Goal: Contribute content: Add original content to the website for others to see

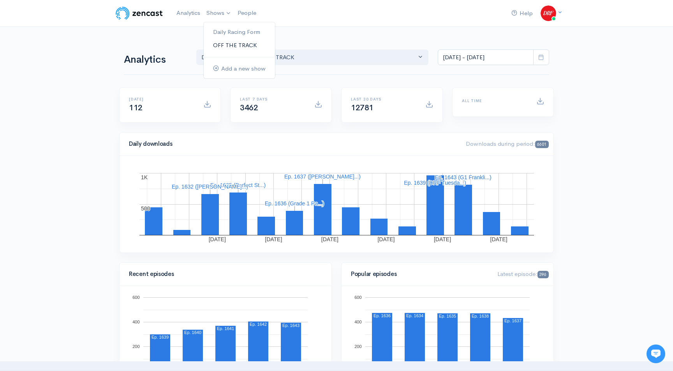
click at [221, 40] on link "OFF THE TRACK" at bounding box center [239, 46] width 71 height 14
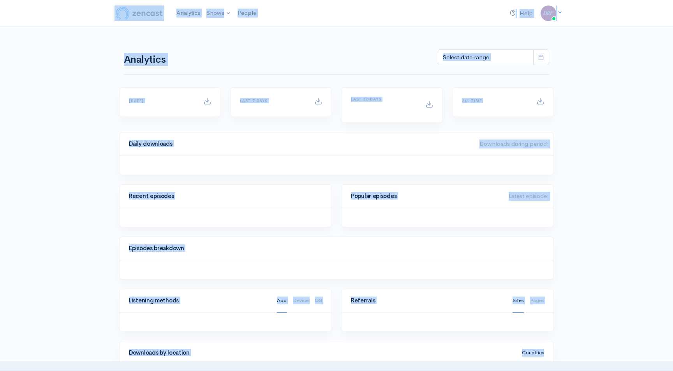
click at [221, 39] on div "Analytics Daily Racing Form OFF THE TRACK" at bounding box center [337, 56] width 426 height 37
click at [212, 14] on link "Shows" at bounding box center [218, 13] width 31 height 17
click at [217, 30] on link "Daily Racing Form" at bounding box center [239, 32] width 71 height 14
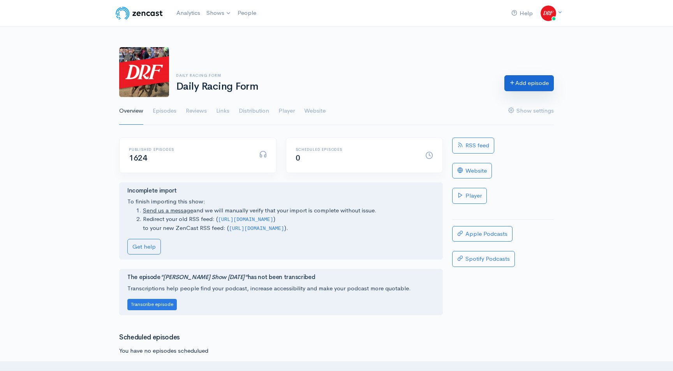
click at [505, 87] on link "Add episode" at bounding box center [529, 83] width 49 height 16
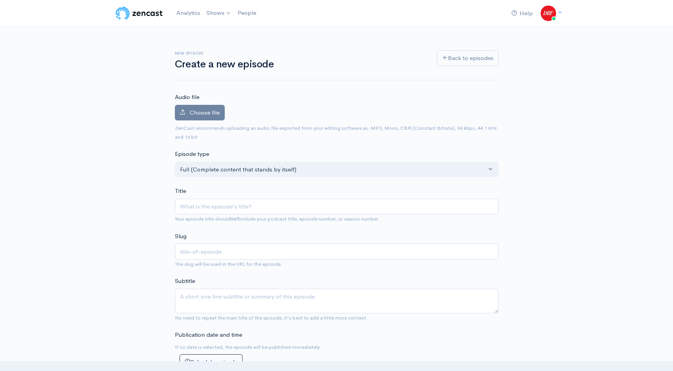
click at [209, 122] on div "Choose file 0" at bounding box center [337, 114] width 324 height 19
click at [209, 113] on span "Choose file" at bounding box center [205, 112] width 30 height 7
click at [0, 0] on input "Choose file" at bounding box center [0, 0] width 0 height 0
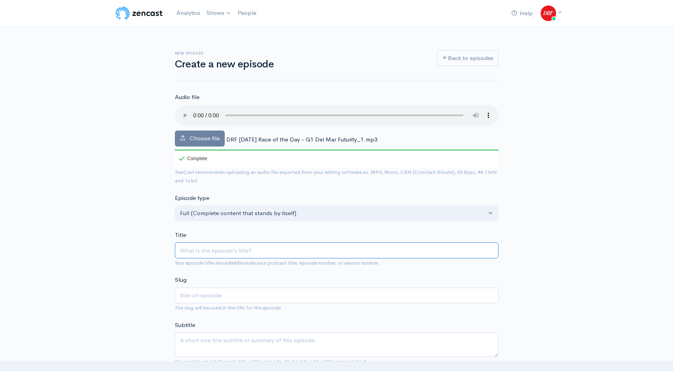
click at [248, 253] on input "Title" at bounding box center [337, 250] width 324 height 16
paste input "G1 Del Mar Futurity | DRF [DATE] Race of the Day"
type input "G1 Del Mar Futurity | DRF [DATE] Race of the Day"
type input "g1-del-mar-futurity-drf-sunday-race-of-the-day"
type input "G1 Del Mar Futurity | DRF [DATE] Race of the Day"
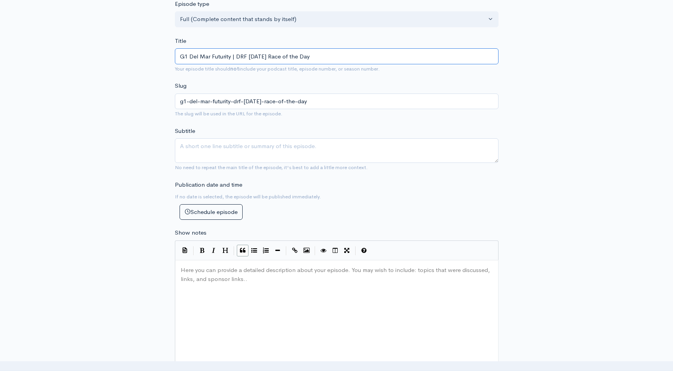
scroll to position [202, 0]
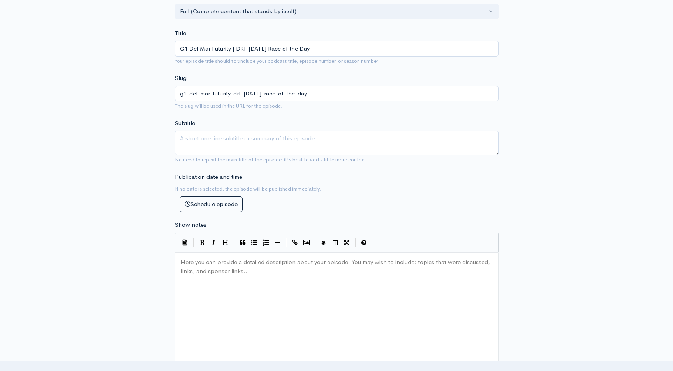
click at [231, 267] on pre "​" at bounding box center [336, 262] width 315 height 9
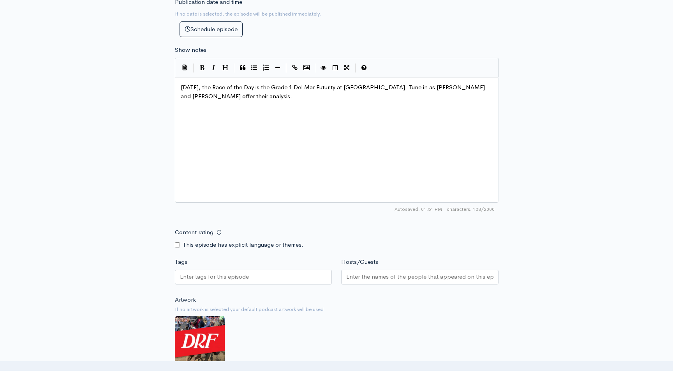
scroll to position [391, 0]
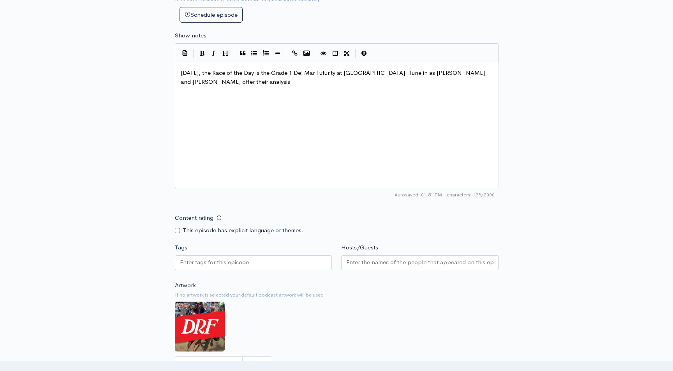
click at [260, 265] on div at bounding box center [253, 262] width 157 height 15
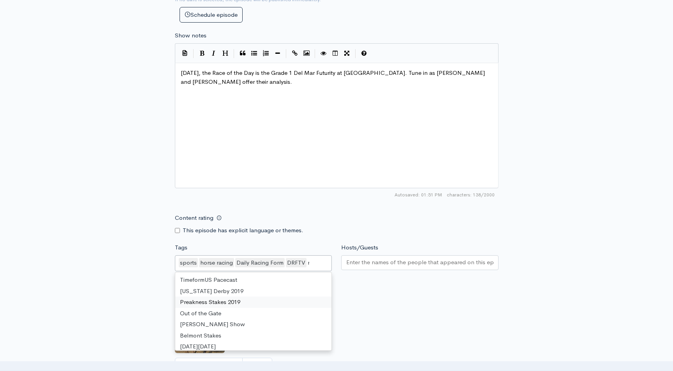
scroll to position [348, 0]
type input "race"
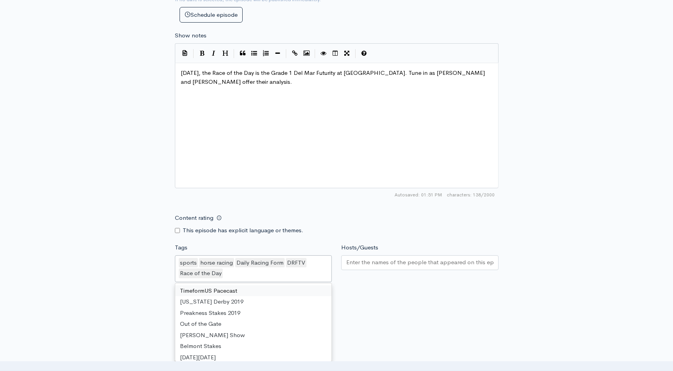
click at [365, 265] on input "Hosts/Guests" at bounding box center [419, 262] width 147 height 9
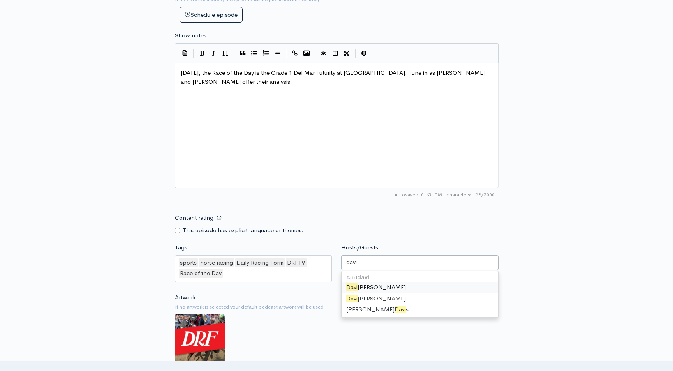
type input "david"
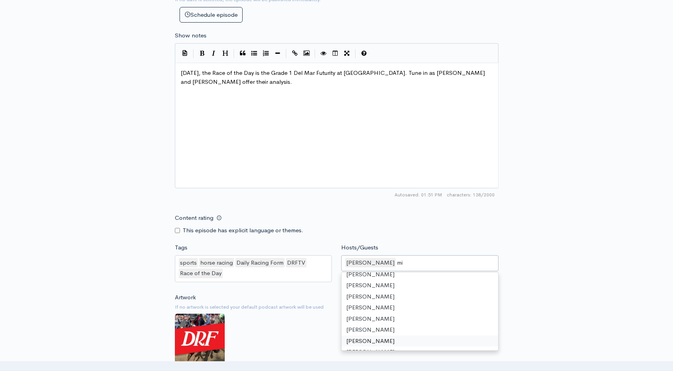
scroll to position [11, 0]
type input "mike"
click at [283, 298] on div "Artwork If no artwork is selected your default podcast artwork will be used Cho…" at bounding box center [337, 341] width 324 height 96
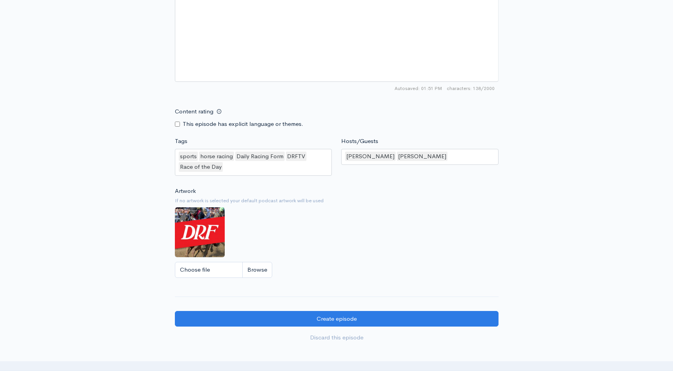
scroll to position [583, 0]
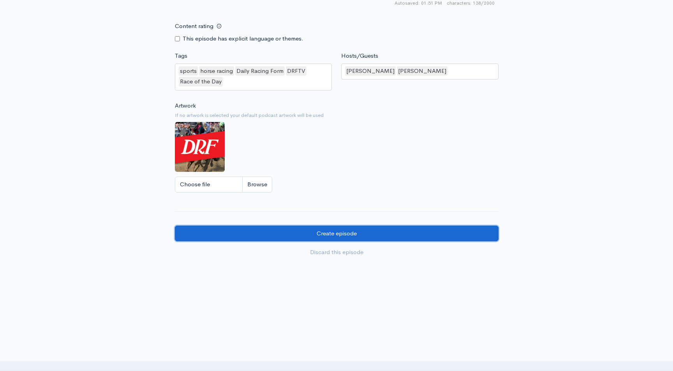
drag, startPoint x: 321, startPoint y: 230, endPoint x: 351, endPoint y: 208, distance: 36.8
click at [321, 229] on input "Create episode" at bounding box center [337, 234] width 324 height 16
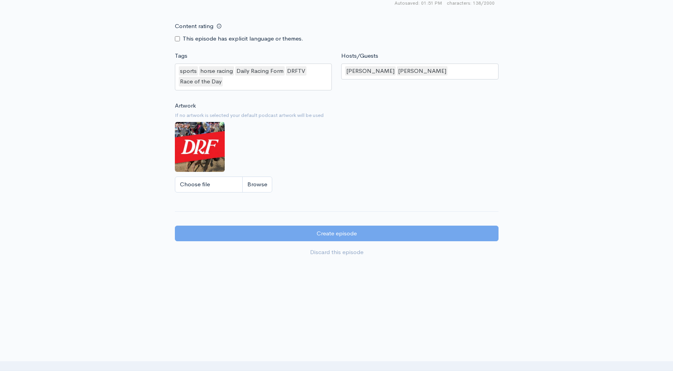
drag, startPoint x: 338, startPoint y: 194, endPoint x: 336, endPoint y: 230, distance: 35.1
click at [338, 195] on div "Artwork If no artwork is selected your default podcast artwork will be used Cho…" at bounding box center [337, 149] width 324 height 96
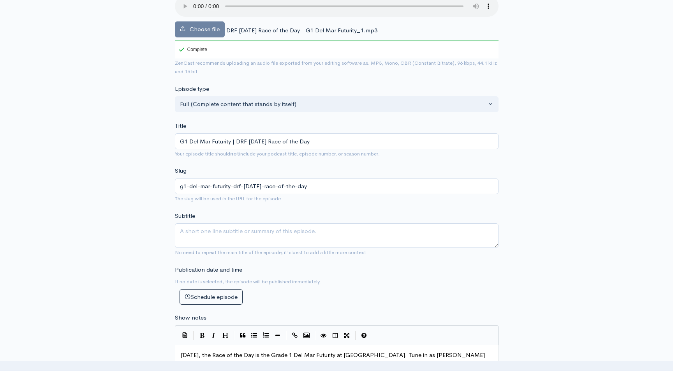
scroll to position [230, 0]
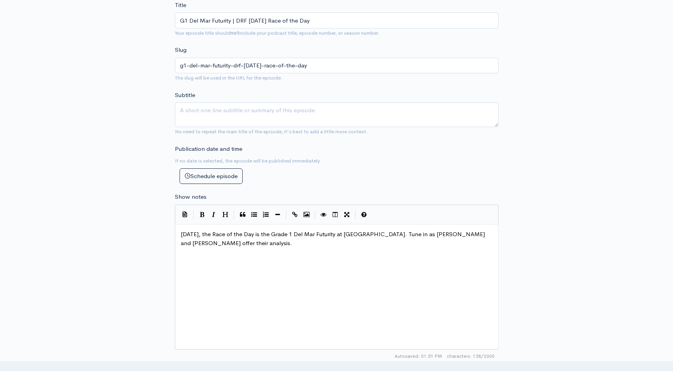
click at [305, 243] on pre "This Sunday, the Race of the Day is the Grade 1 Del Mar Futurity at Del Mar. Tu…" at bounding box center [336, 239] width 315 height 18
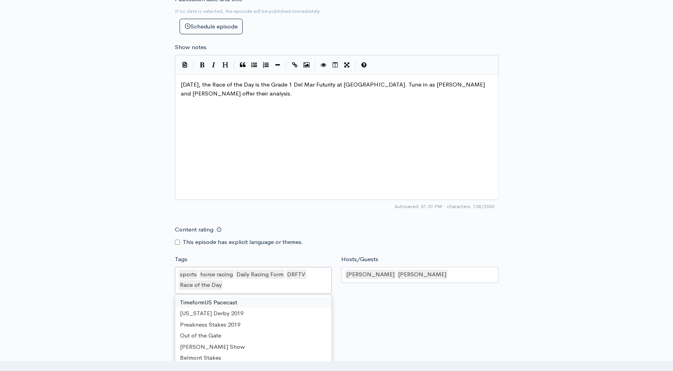
click at [311, 273] on div "sports horse racing Daily Racing Form DRFTV Race of the Day" at bounding box center [253, 280] width 157 height 27
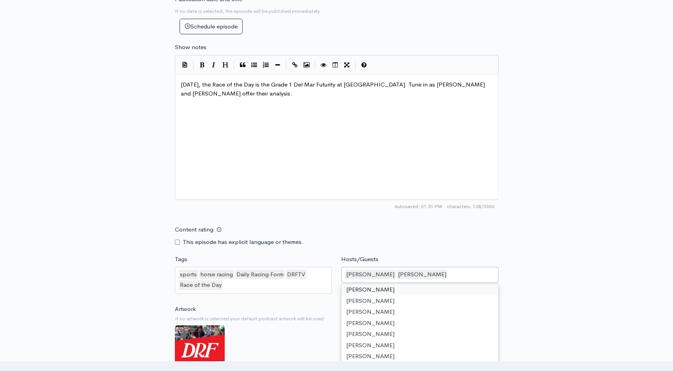
click at [449, 279] on div "David Aragona Mike Beer" at bounding box center [419, 275] width 157 height 16
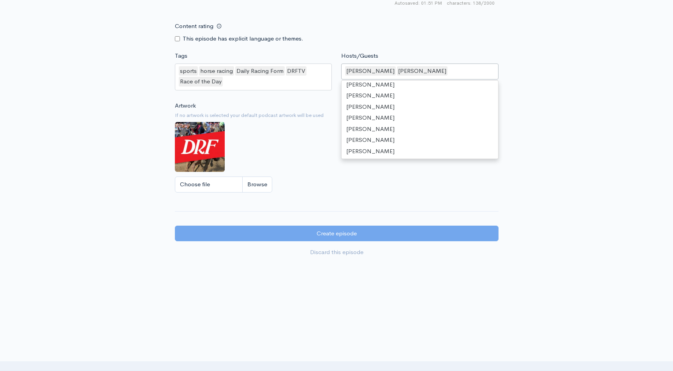
click at [591, 286] on div at bounding box center [336, 281] width 673 height 23
